Goal: Book appointment/travel/reservation

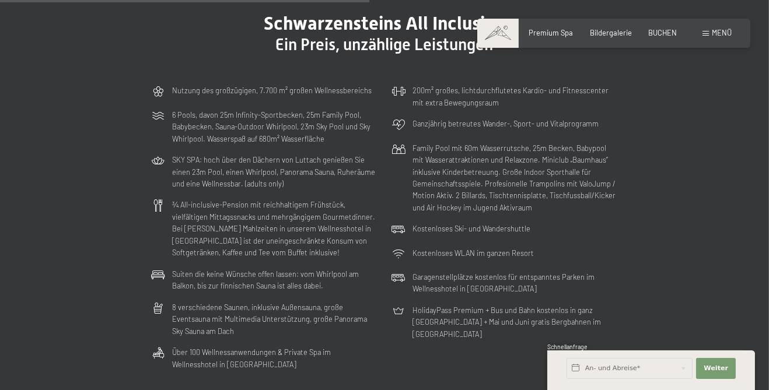
scroll to position [2649, 0]
click at [606, 36] on span "Bildergalerie" at bounding box center [611, 30] width 42 height 9
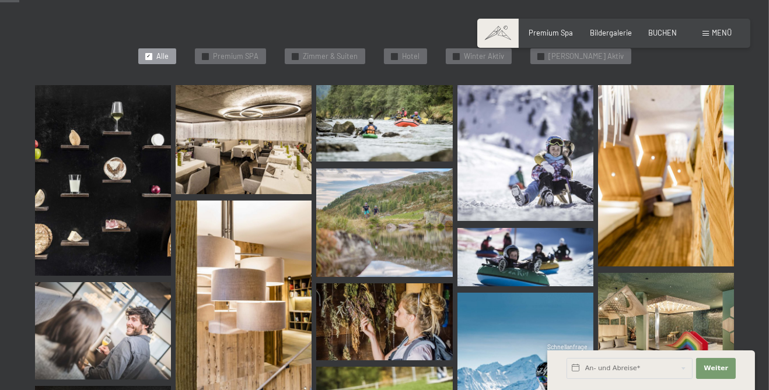
scroll to position [271, 0]
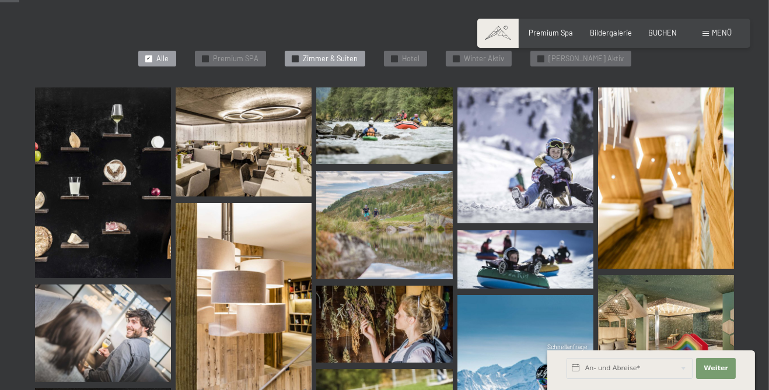
click at [348, 62] on span "Zimmer & Suiten" at bounding box center [330, 59] width 55 height 10
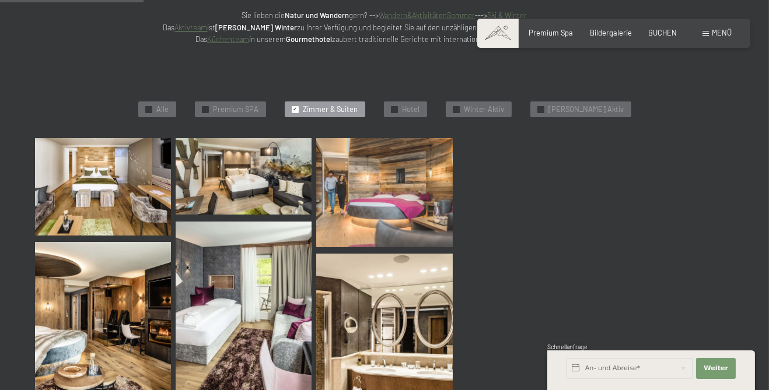
scroll to position [218, 0]
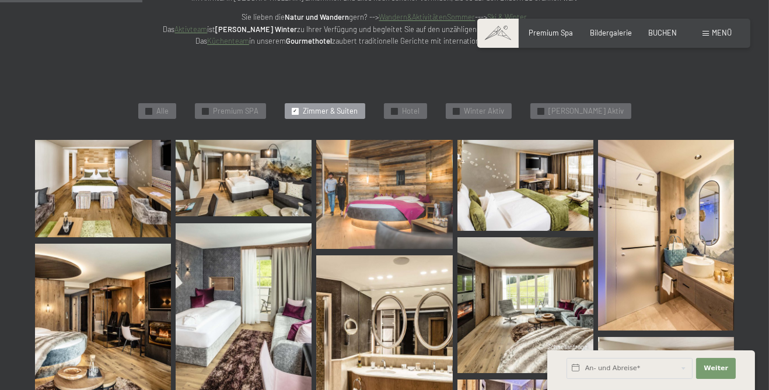
click at [121, 191] on img at bounding box center [103, 188] width 136 height 97
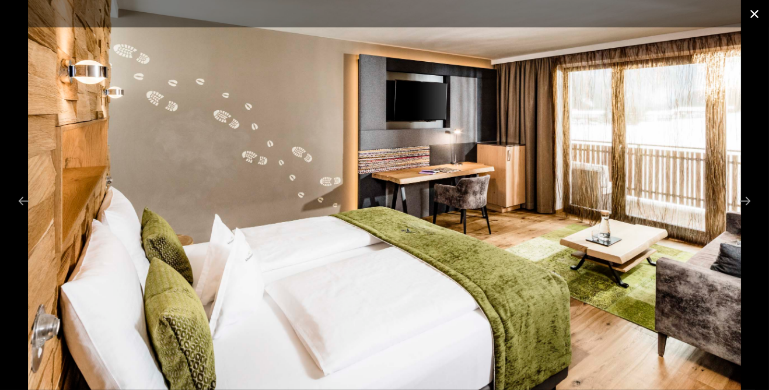
click at [751, 19] on button "Close gallery" at bounding box center [753, 13] width 29 height 27
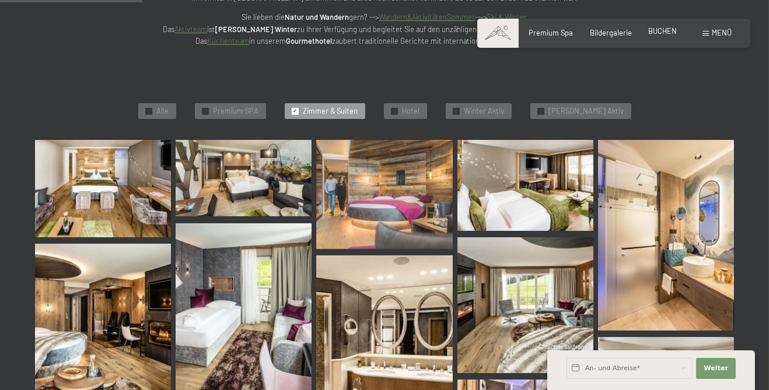
click at [665, 36] on span "BUCHEN" at bounding box center [662, 30] width 29 height 9
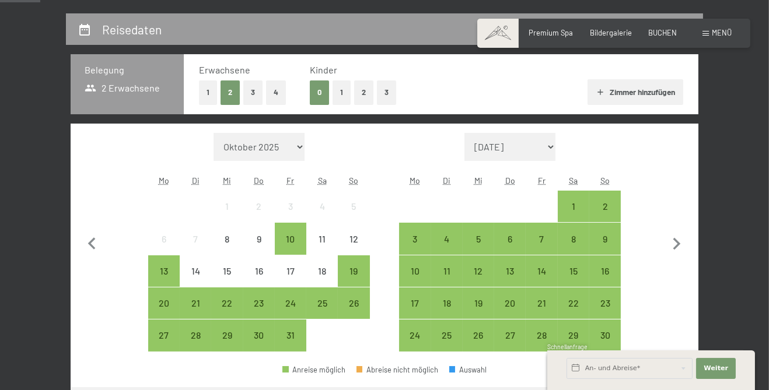
scroll to position [210, 0]
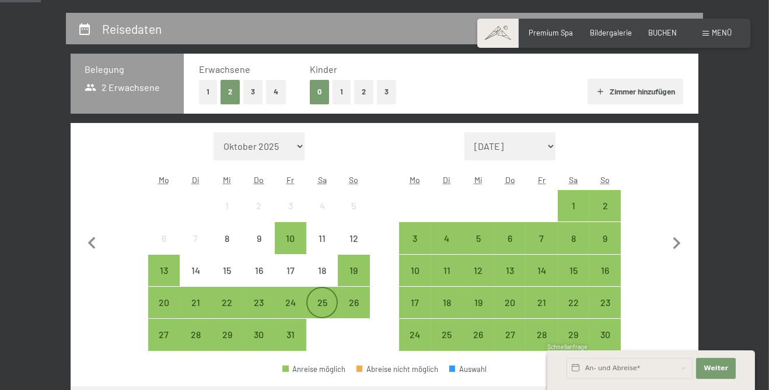
click at [328, 308] on div "25" at bounding box center [321, 312] width 29 height 29
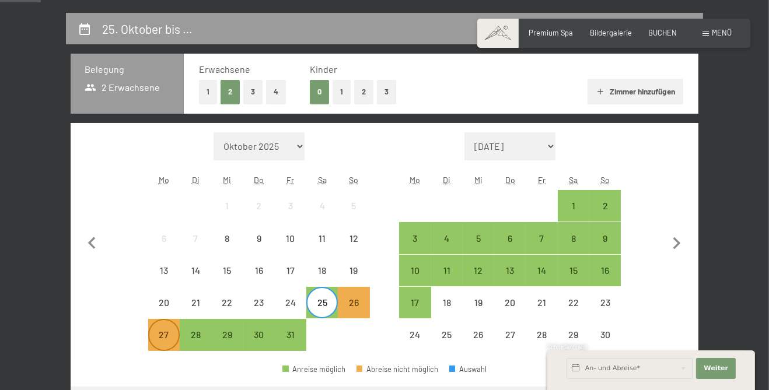
click at [172, 337] on div "27" at bounding box center [163, 344] width 29 height 29
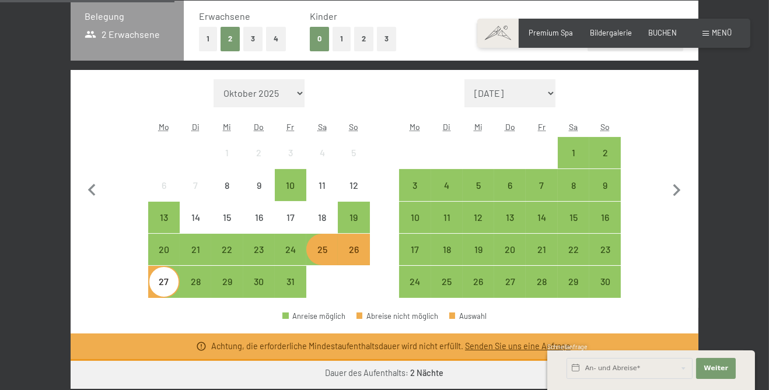
scroll to position [263, 0]
click at [330, 234] on span "Einwilligung Marketing*" at bounding box center [319, 229] width 96 height 12
click at [265, 234] on input "Einwilligung Marketing*" at bounding box center [260, 229] width 12 height 12
checkbox input "false"
click at [202, 289] on div "28" at bounding box center [195, 291] width 29 height 29
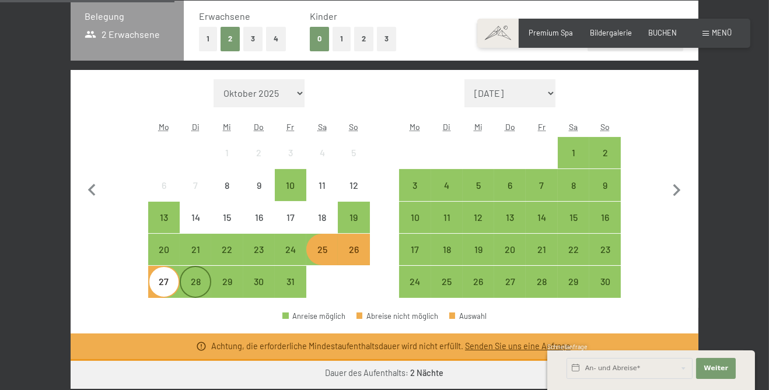
scroll to position [254, 0]
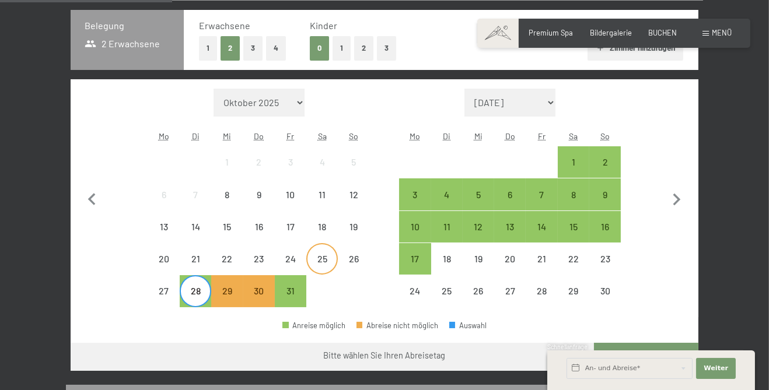
click at [326, 260] on div "25" at bounding box center [321, 268] width 29 height 29
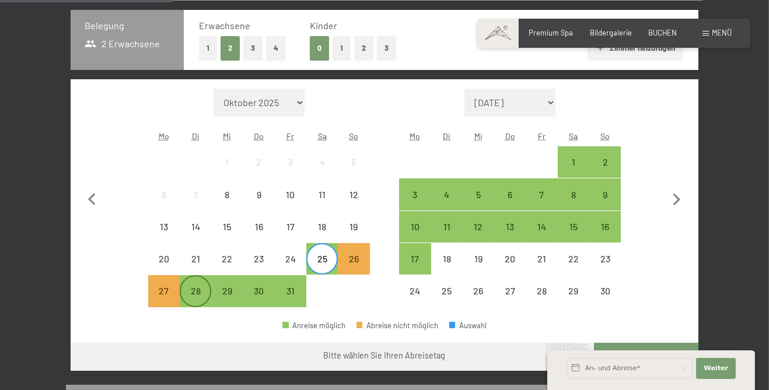
click at [198, 296] on div "28" at bounding box center [195, 300] width 29 height 29
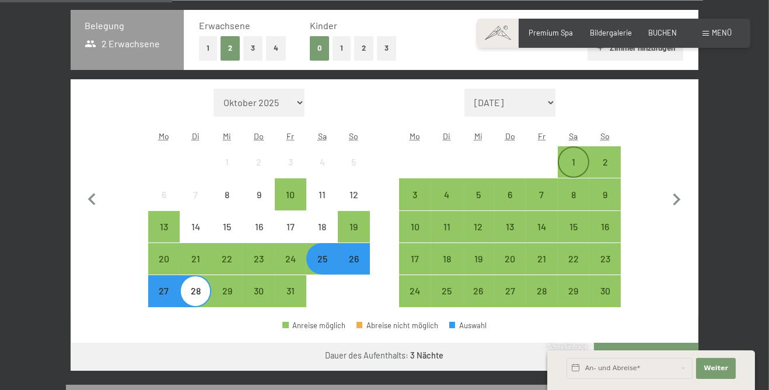
click at [569, 162] on div "1" at bounding box center [573, 171] width 29 height 29
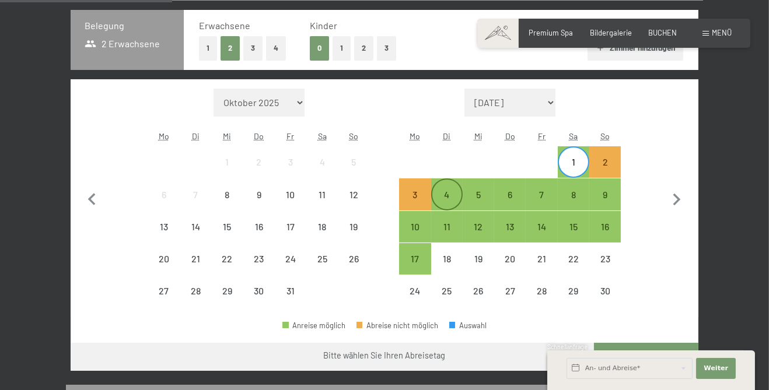
click at [443, 198] on div "4" at bounding box center [446, 204] width 29 height 29
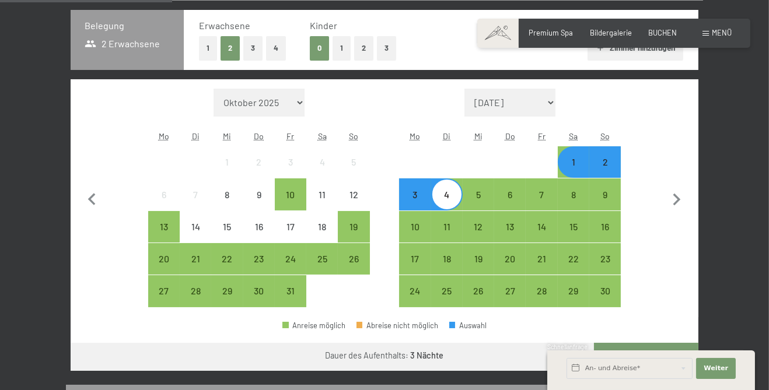
click at [619, 370] on button "Weiter zu „Zimmer“" at bounding box center [646, 357] width 104 height 28
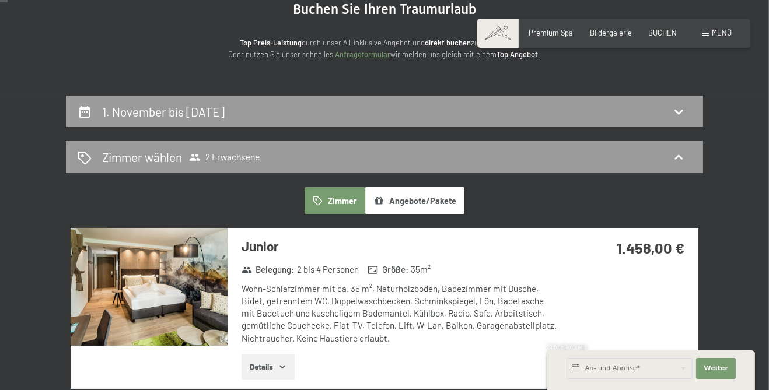
scroll to position [0, 0]
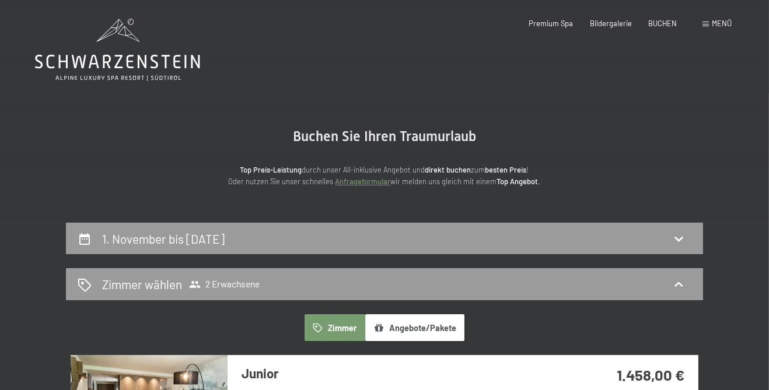
click at [128, 67] on icon at bounding box center [117, 62] width 165 height 14
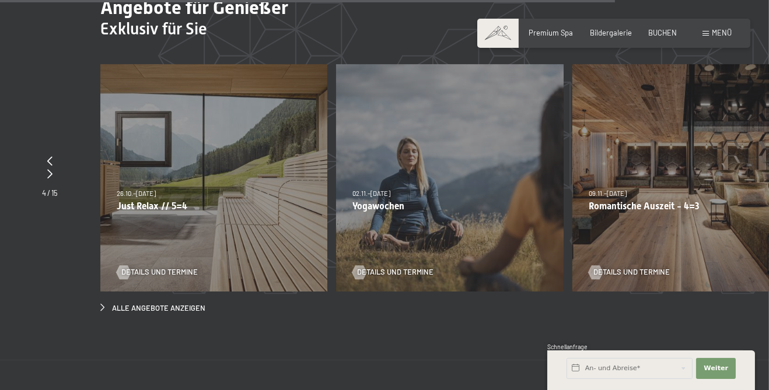
scroll to position [4075, 0]
click at [258, 199] on div "26.10.–31.10.2025 21.12.–26.12.2025 04.01.–23.01.2026 08.03.–27.03.2026 08.11.–…" at bounding box center [213, 177] width 227 height 227
click at [165, 245] on div "26.10.–31.10.2025 21.12.–26.12.2025 04.01.–23.01.2026 08.03.–27.03.2026 08.11.–…" at bounding box center [213, 177] width 227 height 227
click at [170, 246] on div "26.10.–31.10.2025 21.12.–26.12.2025 04.01.–23.01.2026 08.03.–27.03.2026 08.11.–…" at bounding box center [213, 177] width 227 height 227
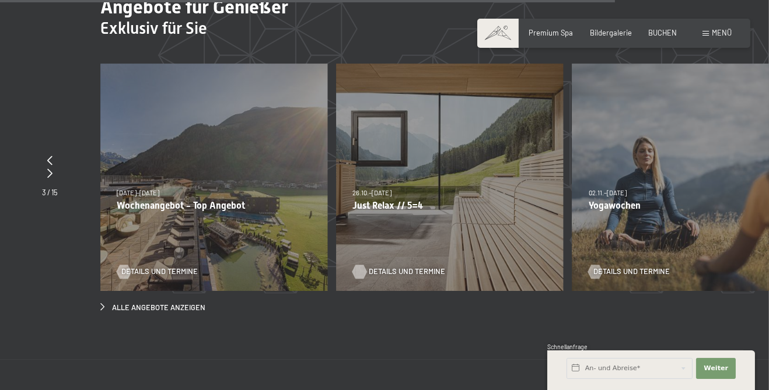
click at [426, 267] on span "Details und Termine" at bounding box center [407, 272] width 76 height 10
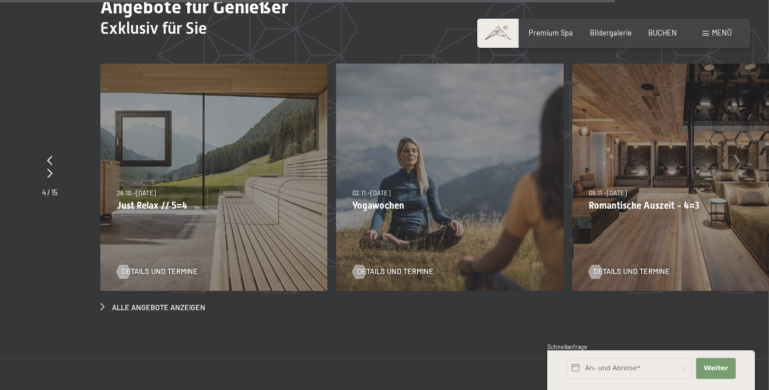
click at [369, 200] on p "Yogawochen" at bounding box center [449, 205] width 194 height 11
click at [412, 267] on span "Details und Termine" at bounding box center [407, 272] width 76 height 10
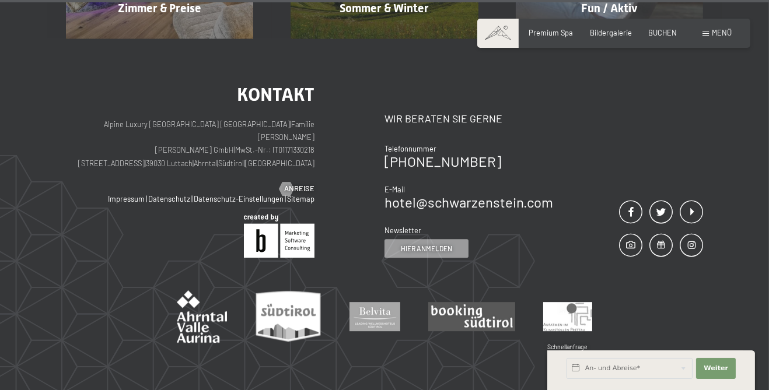
scroll to position [5099, 0]
